Goal: Task Accomplishment & Management: Use online tool/utility

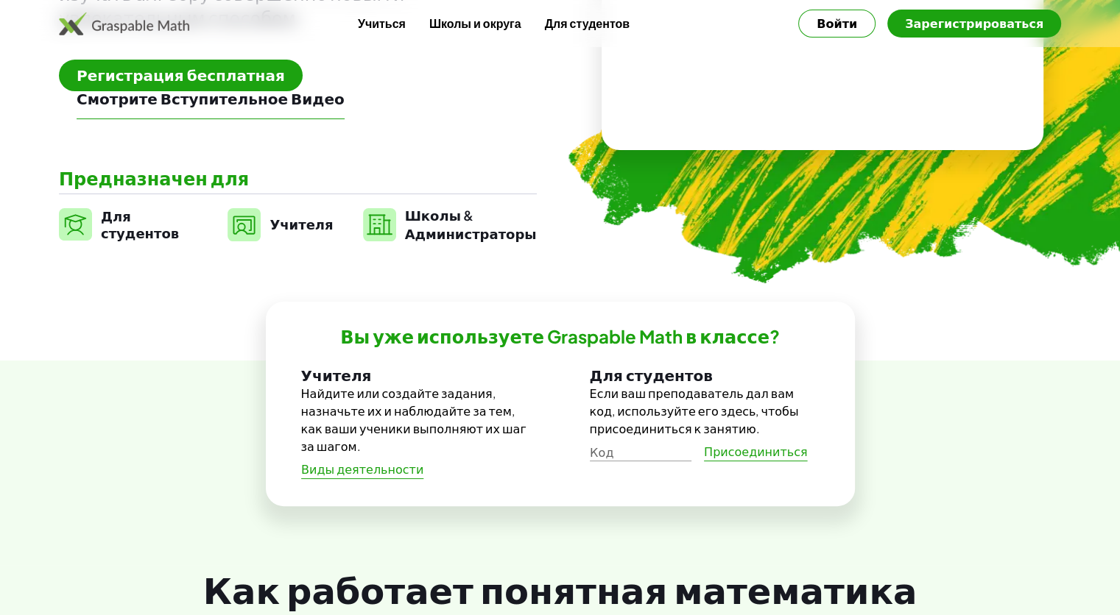
scroll to position [294, 0]
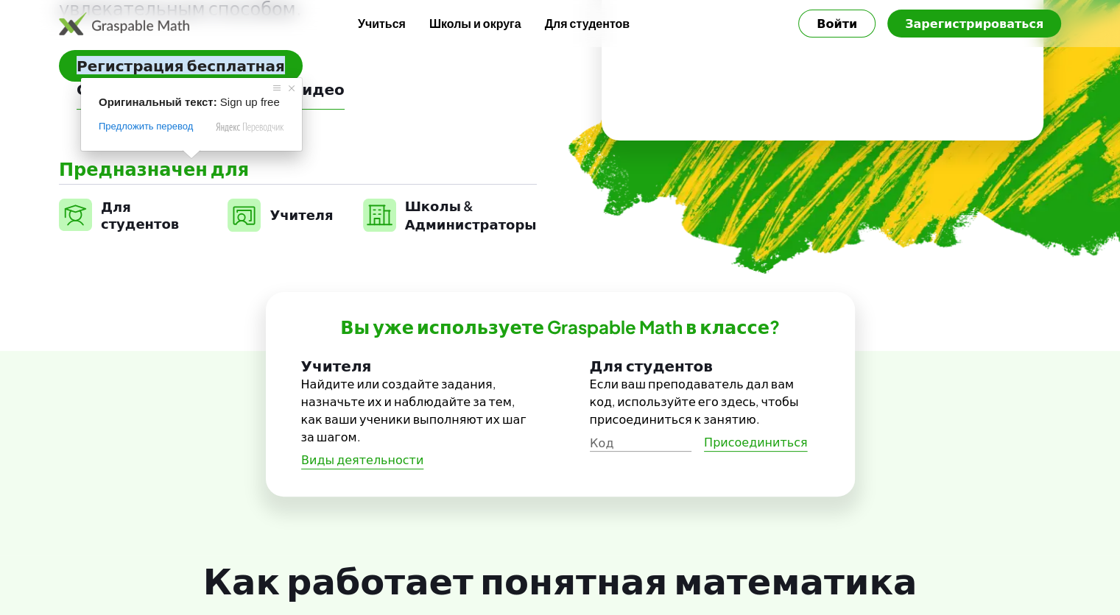
click at [186, 63] on ya-tr-span "Регистрация бесплатная" at bounding box center [181, 65] width 208 height 18
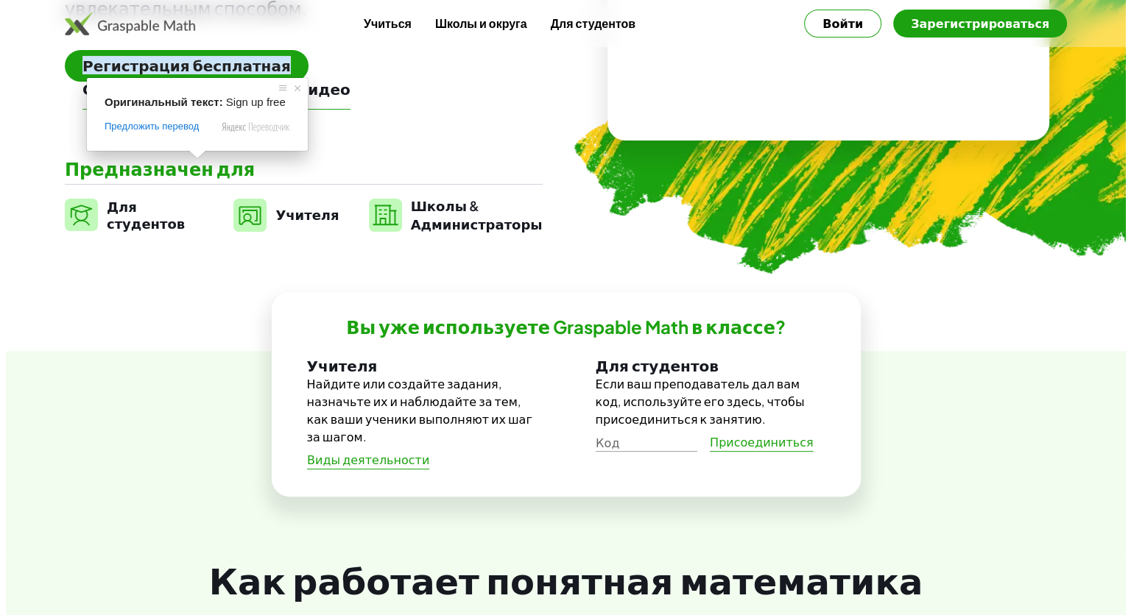
scroll to position [0, 0]
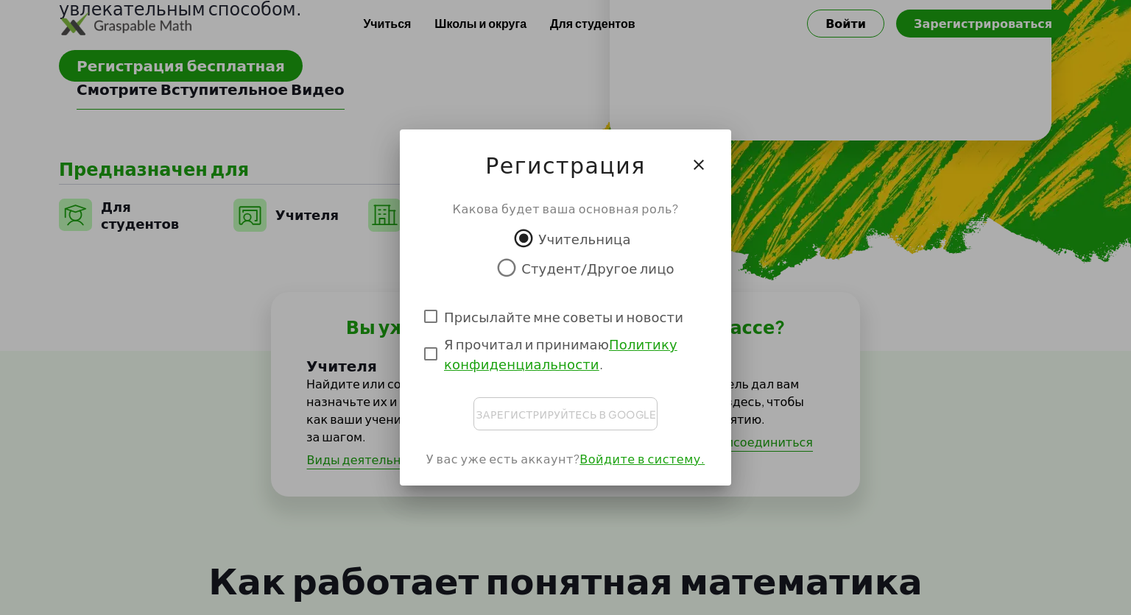
click at [582, 420] on div "Зарегистрируйтесь в Google Вход через аккаунт Google Вход через аккаунт Google.…" at bounding box center [565, 414] width 184 height 33
click at [540, 420] on div "Зарегистрируйтесь в Google Вход через аккаунт Google Вход через аккаунт Google.…" at bounding box center [565, 414] width 184 height 33
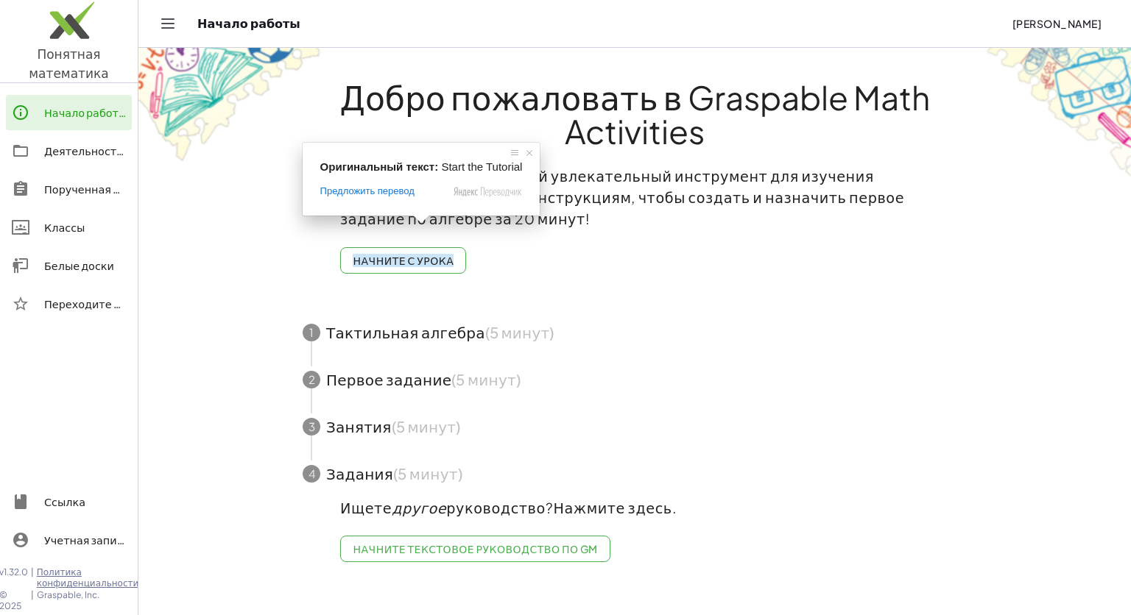
click at [414, 222] on span at bounding box center [421, 219] width 19 height 9
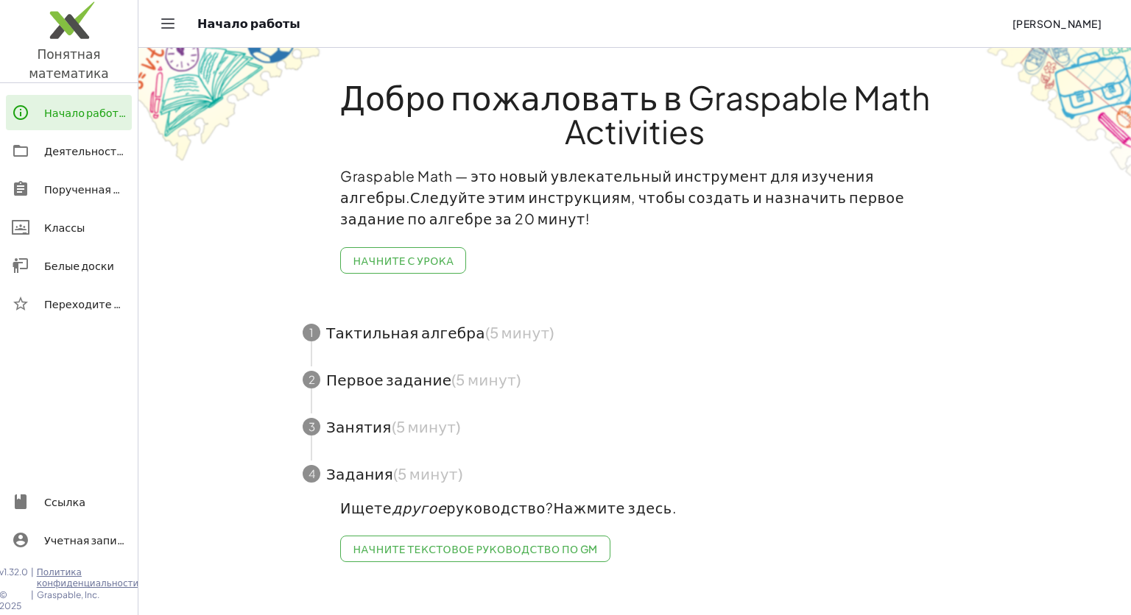
click at [430, 254] on ya-tr-span "Начните с урока" at bounding box center [403, 260] width 101 height 13
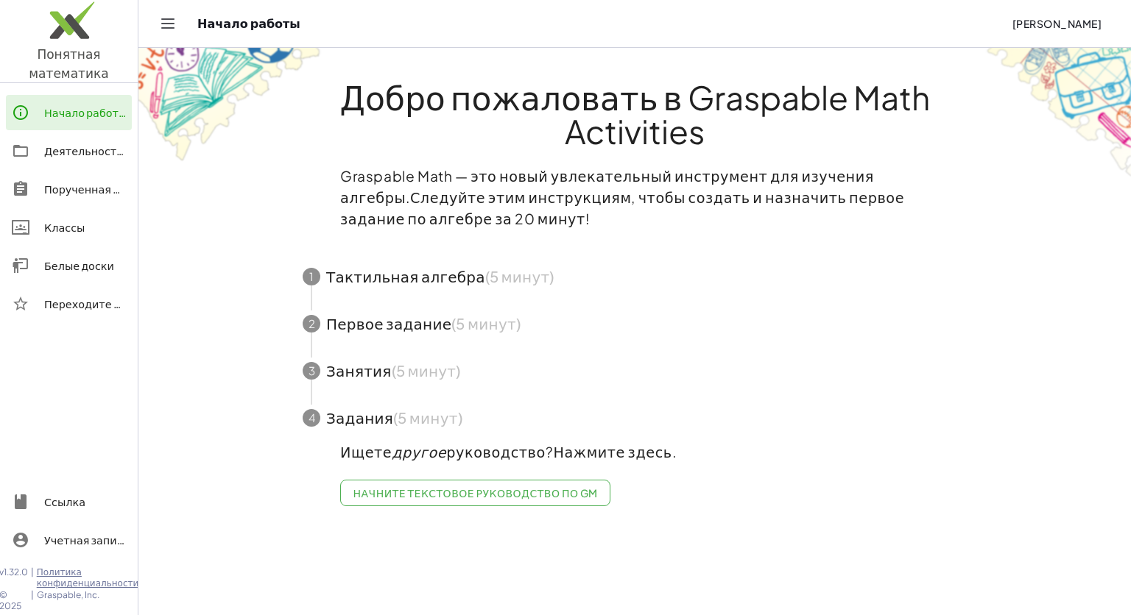
click at [473, 253] on span "button" at bounding box center [634, 276] width 699 height 47
